Goal: Obtain resource: Download file/media

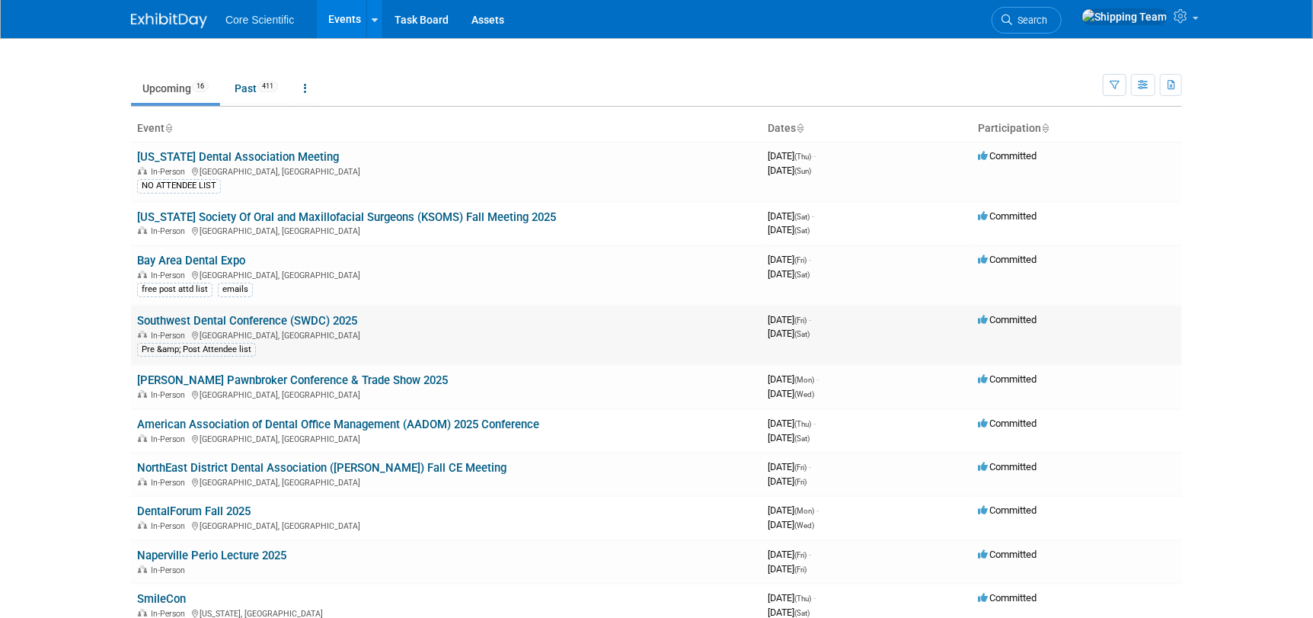
click at [228, 317] on link "Southwest Dental Conference (SWDC) 2025" at bounding box center [247, 321] width 220 height 14
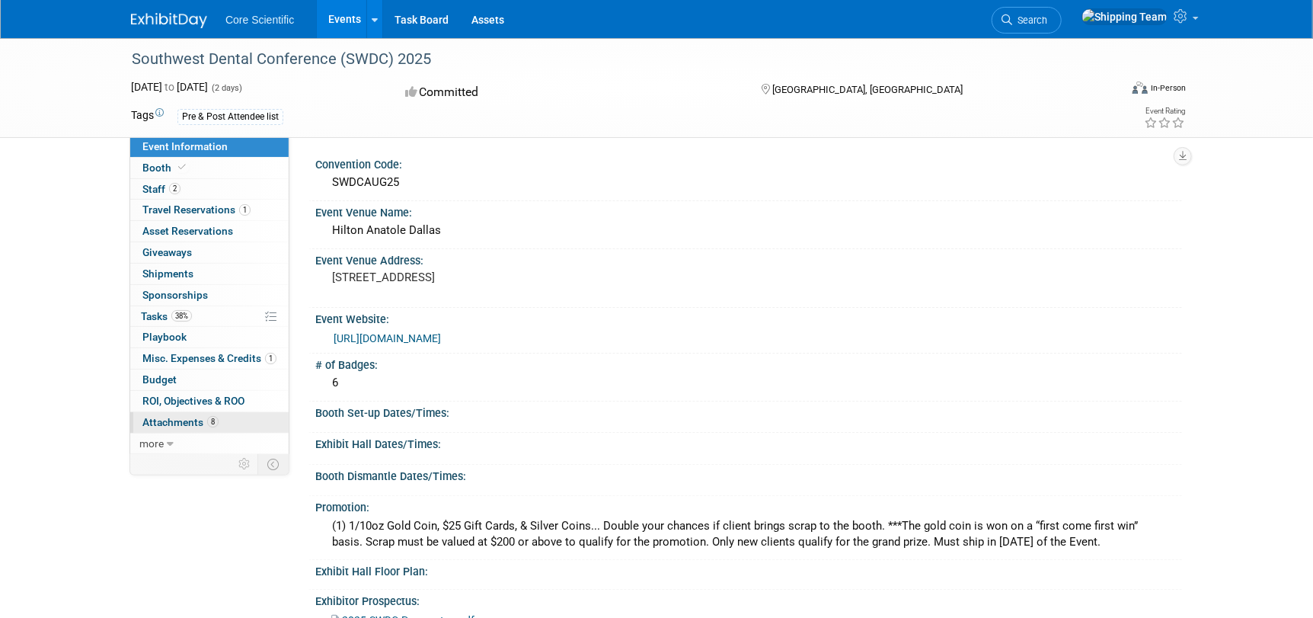
click at [187, 417] on span "Attachments 8" at bounding box center [180, 422] width 76 height 12
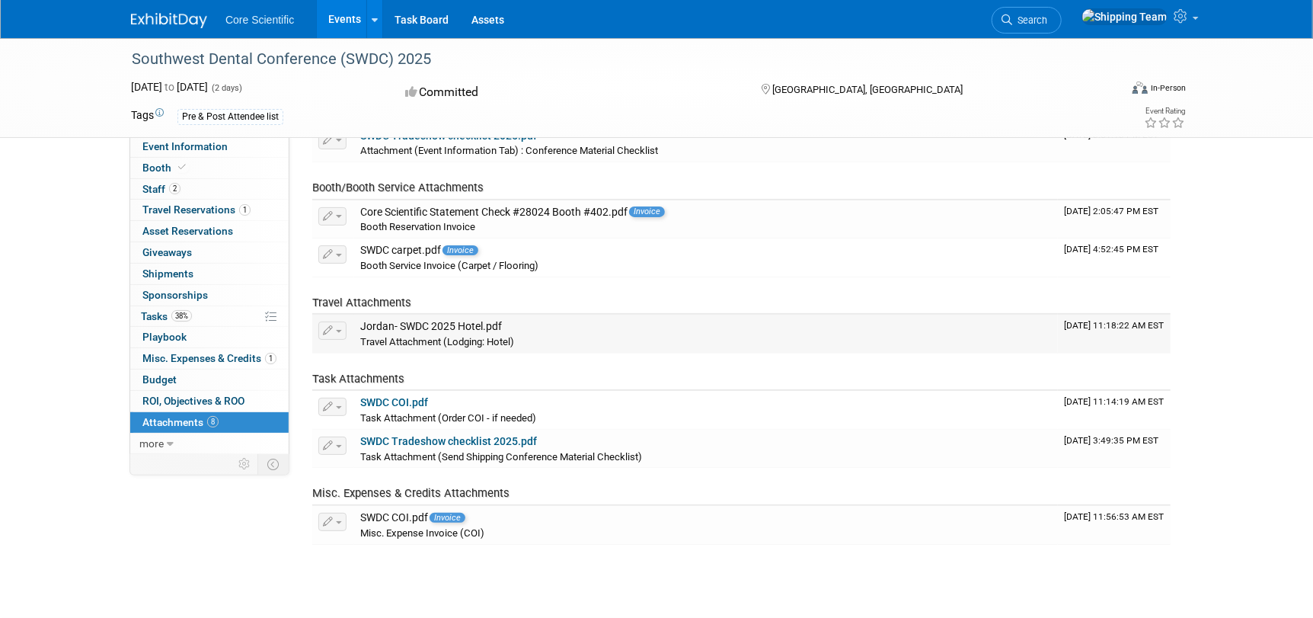
scroll to position [152, 0]
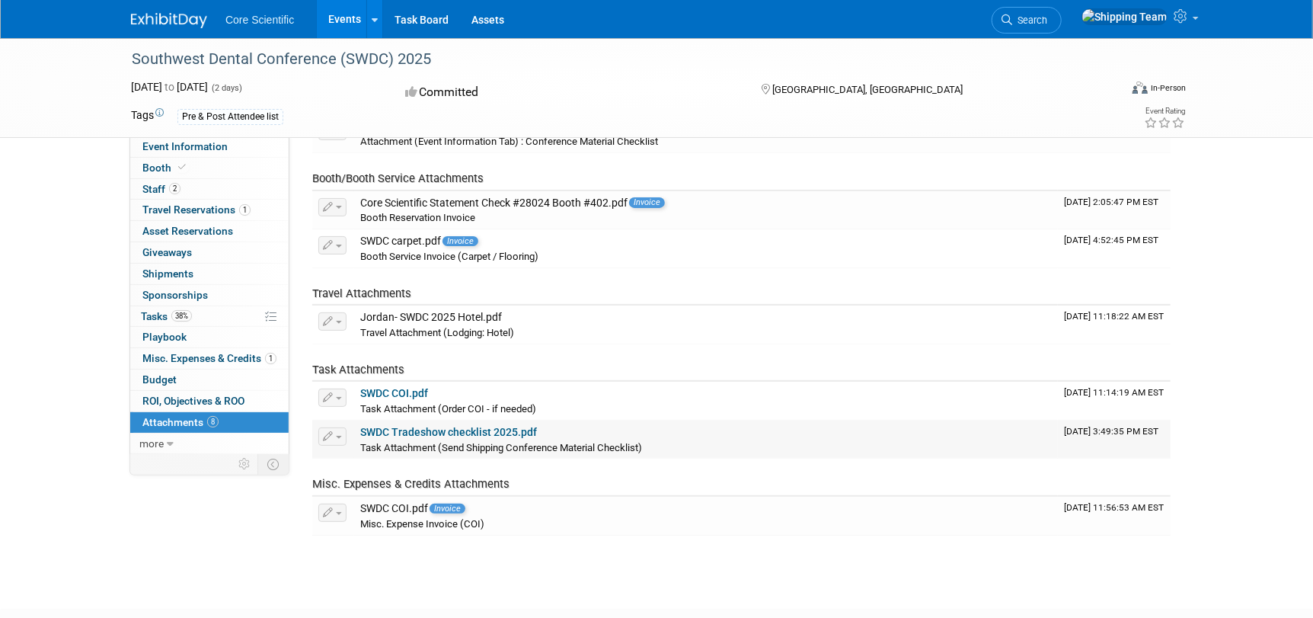
click at [489, 432] on link "SWDC Tradeshow checklist 2025.pdf" at bounding box center [448, 432] width 177 height 12
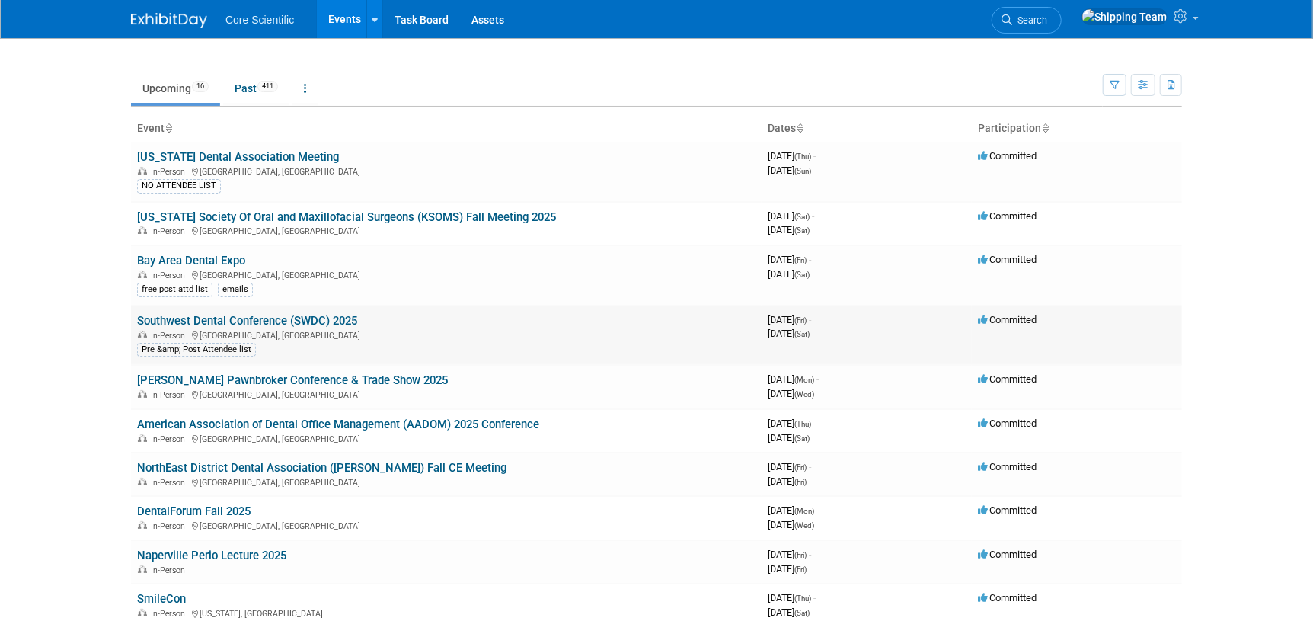
click at [160, 316] on link "Southwest Dental Conference (SWDC) 2025" at bounding box center [247, 321] width 220 height 14
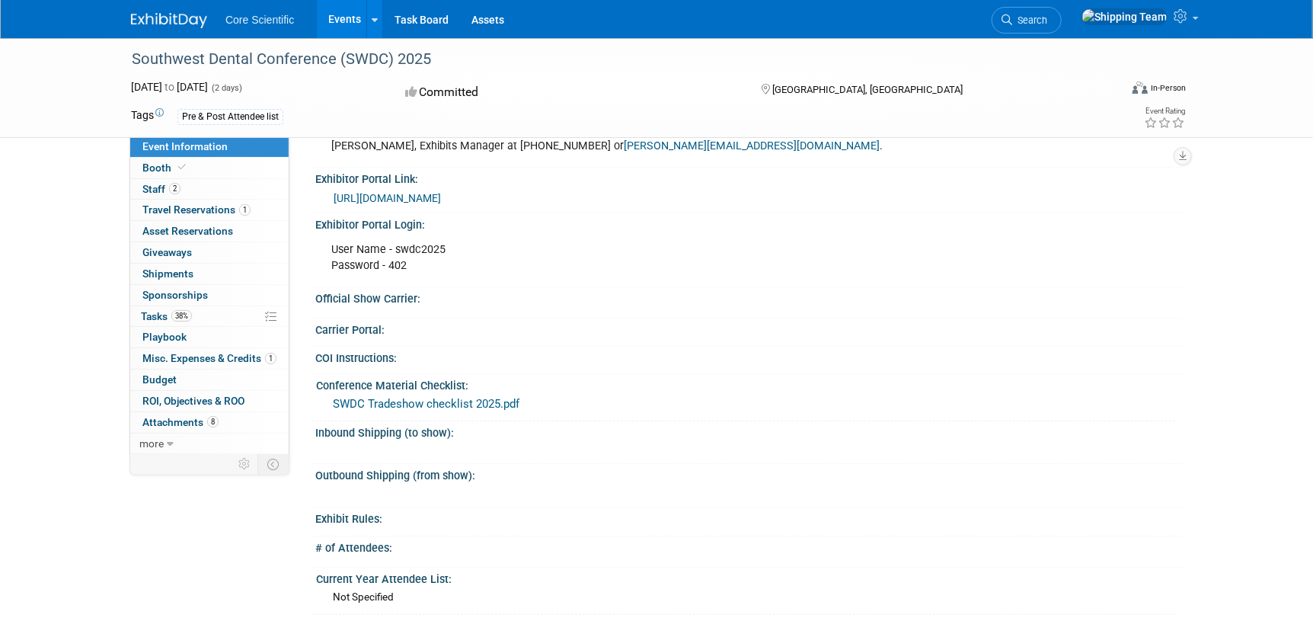
scroll to position [533, 0]
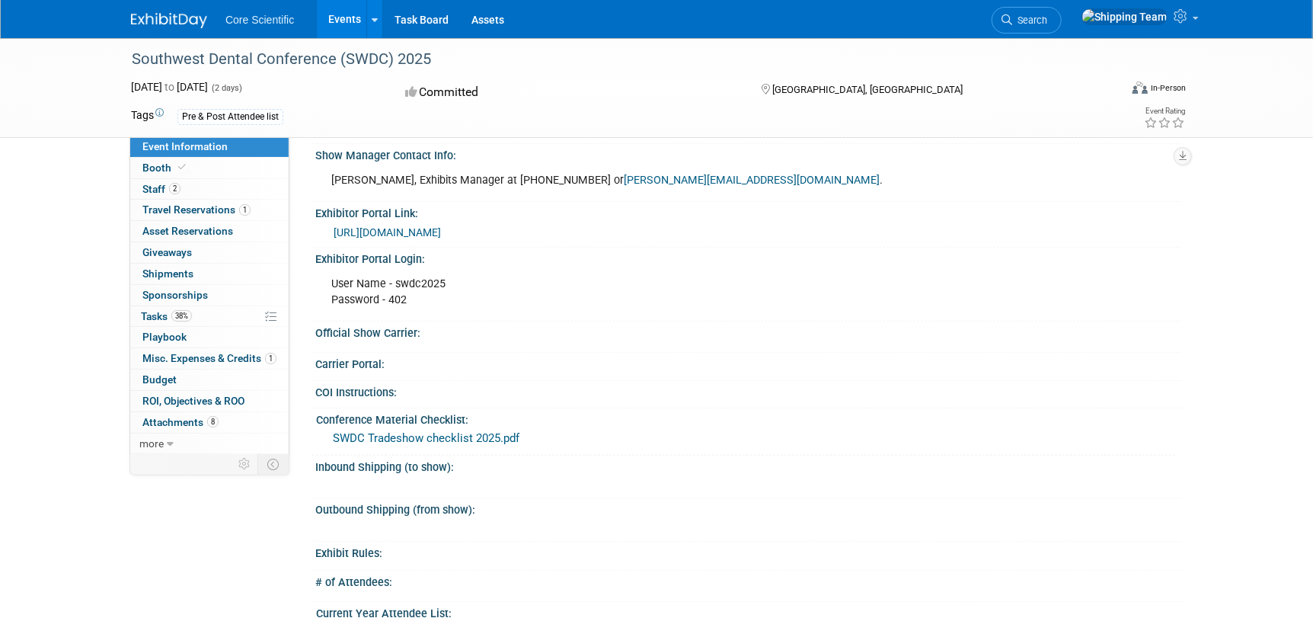
click at [405, 229] on link "[URL][DOMAIN_NAME]" at bounding box center [387, 232] width 107 height 12
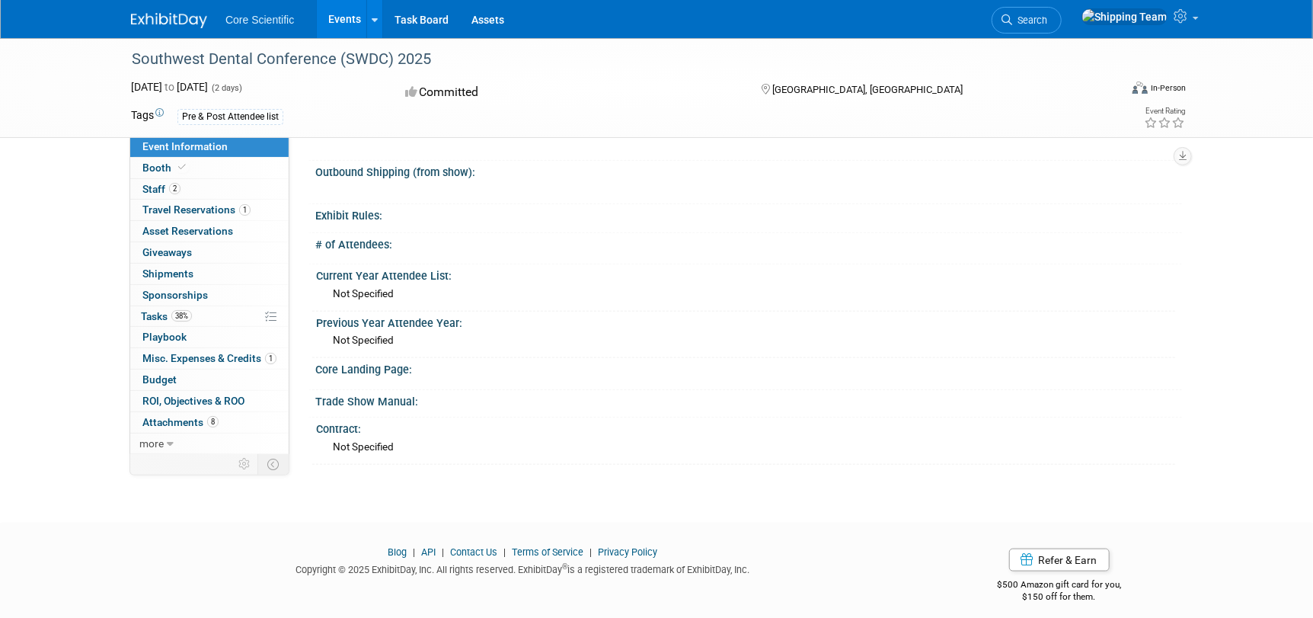
scroll to position [877, 0]
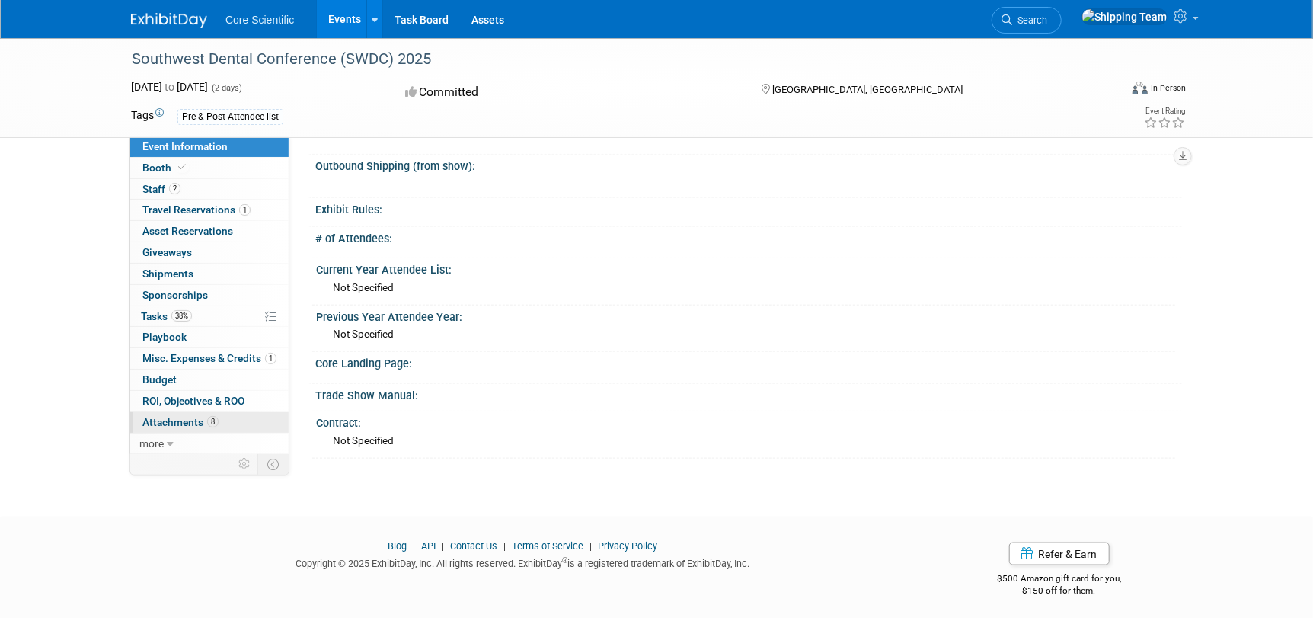
click at [190, 427] on link "8 Attachments 8" at bounding box center [209, 422] width 158 height 21
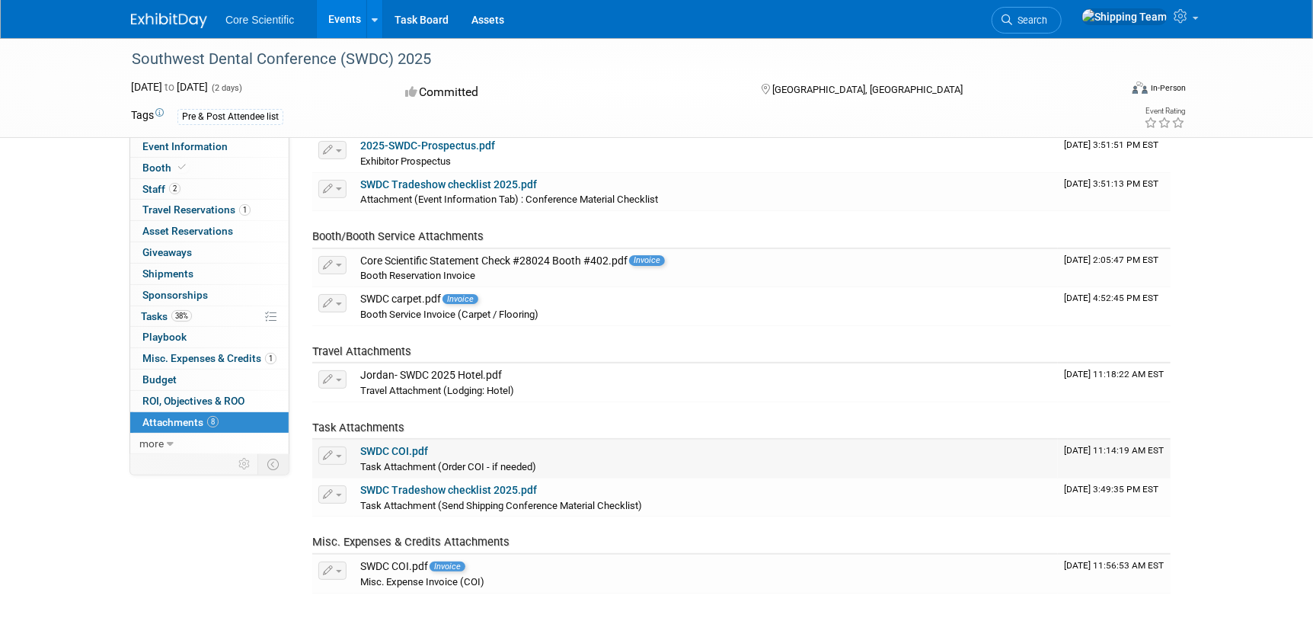
scroll to position [228, 0]
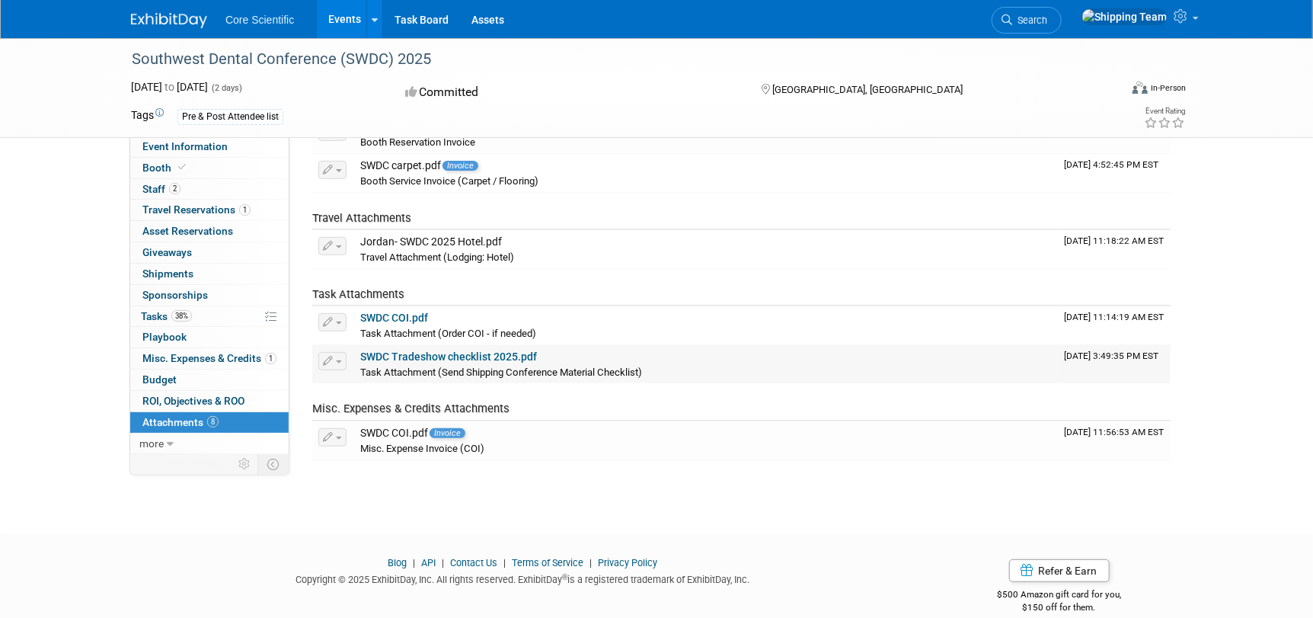
click at [455, 353] on link "SWDC Tradeshow checklist 2025.pdf" at bounding box center [448, 356] width 177 height 12
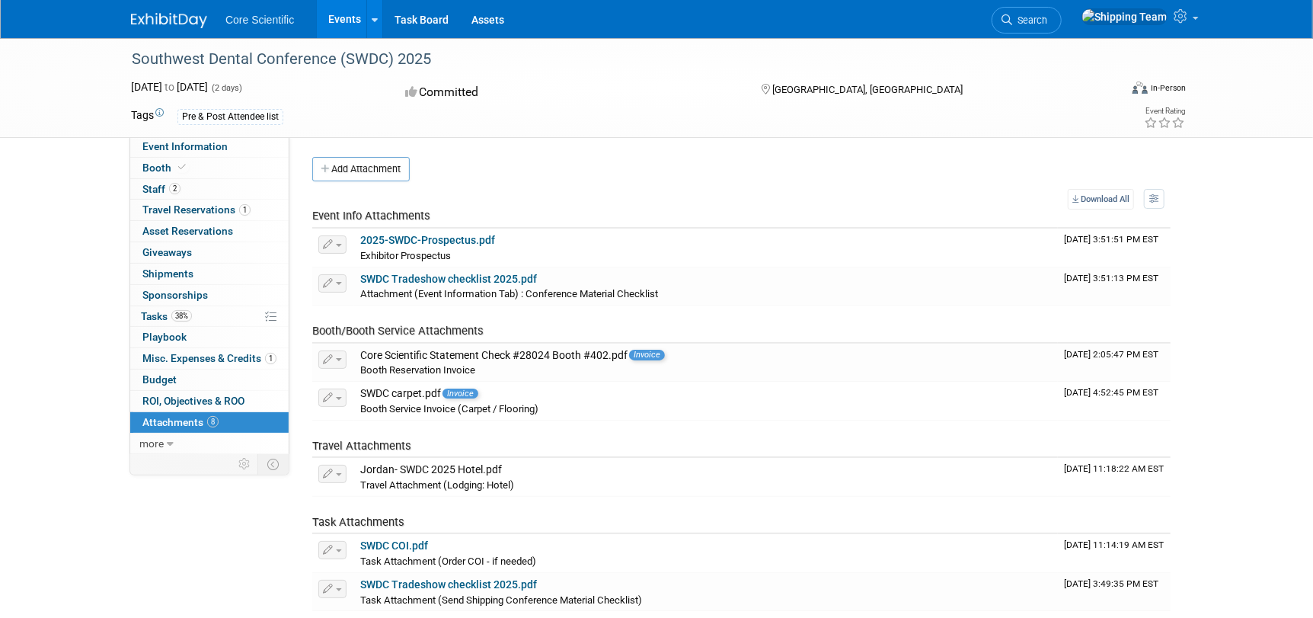
scroll to position [0, 0]
